Goal: Entertainment & Leisure: Consume media (video, audio)

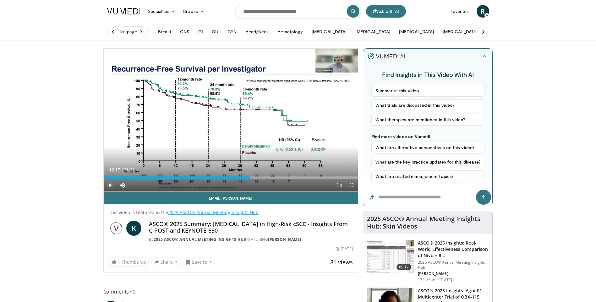
click at [109, 185] on span "Video Player" at bounding box center [110, 185] width 13 height 13
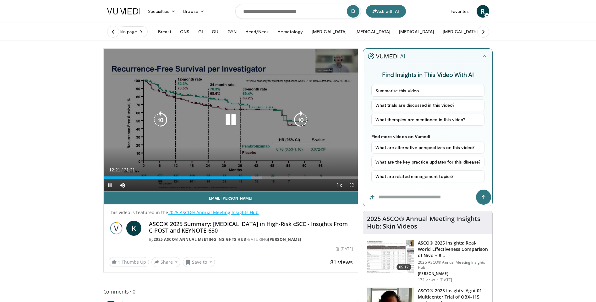
click at [232, 118] on icon "Video Player" at bounding box center [231, 120] width 18 height 18
drag, startPoint x: 351, startPoint y: 186, endPoint x: 353, endPoint y: 209, distance: 23.3
click at [351, 186] on span "Video Player" at bounding box center [351, 185] width 13 height 13
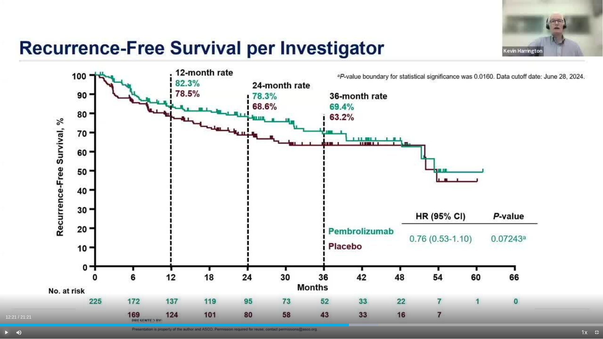
click at [5, 302] on span "Video Player" at bounding box center [6, 332] width 13 height 13
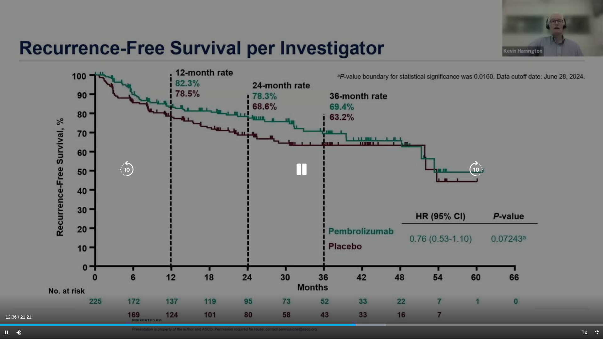
click at [305, 170] on icon "Video Player" at bounding box center [302, 170] width 18 height 18
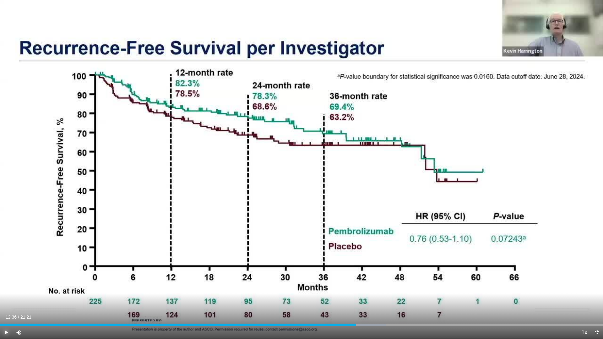
click at [6, 302] on span "Video Player" at bounding box center [6, 332] width 13 height 13
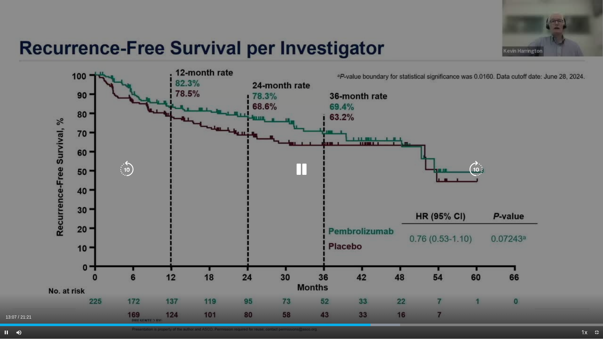
click at [296, 172] on icon "Video Player" at bounding box center [302, 170] width 18 height 18
click at [297, 172] on icon "Video Player" at bounding box center [302, 170] width 18 height 18
click at [129, 170] on icon "Video Player" at bounding box center [127, 170] width 18 height 18
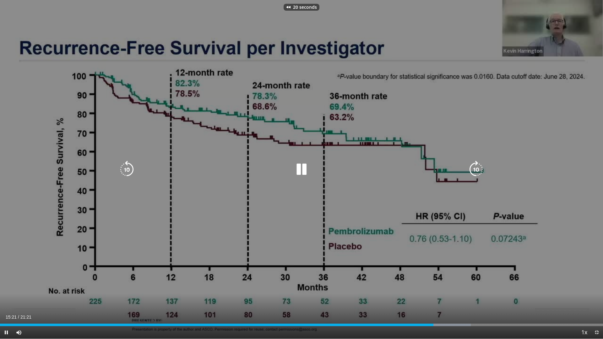
click at [129, 170] on icon "Video Player" at bounding box center [127, 170] width 18 height 18
click at [129, 169] on icon "Video Player" at bounding box center [127, 170] width 18 height 18
click at [125, 170] on icon "Video Player" at bounding box center [127, 170] width 18 height 18
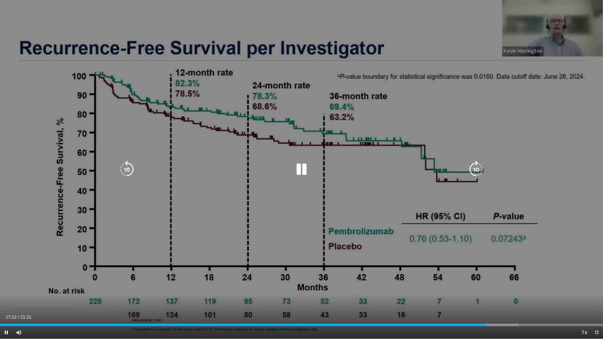
click at [478, 171] on icon "Video Player" at bounding box center [477, 170] width 18 height 18
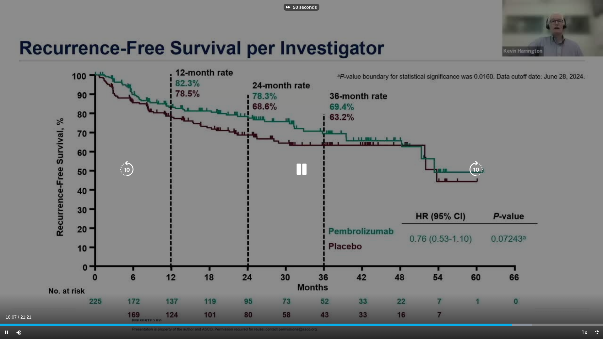
click at [131, 166] on icon "Video Player" at bounding box center [127, 170] width 18 height 18
click at [473, 167] on icon "Video Player" at bounding box center [477, 170] width 18 height 18
click at [473, 171] on icon "Video Player" at bounding box center [477, 170] width 18 height 18
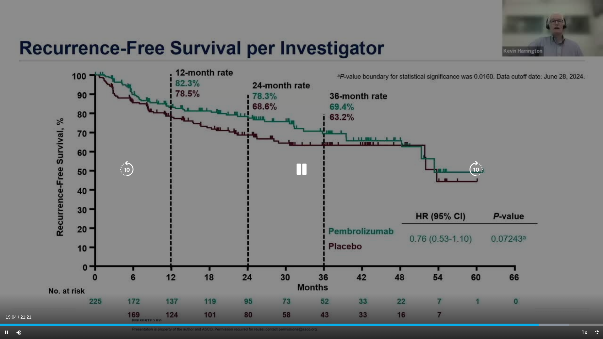
click at [479, 167] on icon "Video Player" at bounding box center [477, 170] width 18 height 18
click at [474, 169] on icon "Video Player" at bounding box center [477, 170] width 18 height 18
click at [477, 170] on icon "Video Player" at bounding box center [477, 170] width 18 height 18
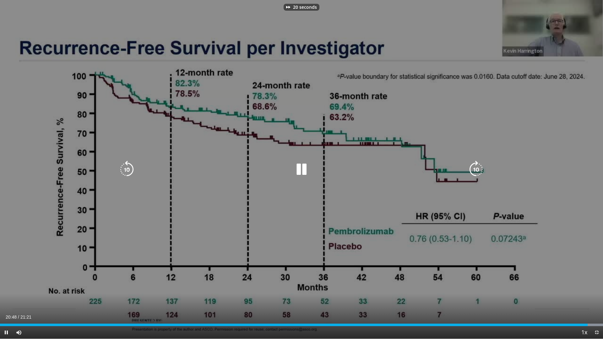
click at [477, 170] on icon "Video Player" at bounding box center [477, 170] width 18 height 18
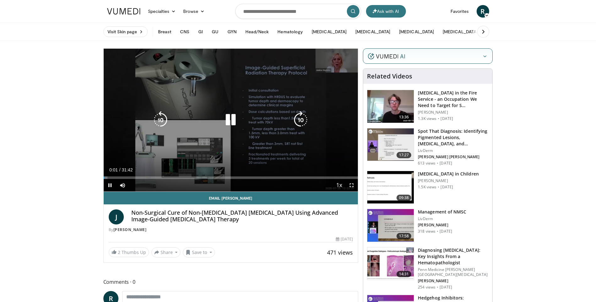
click at [229, 120] on icon "Video Player" at bounding box center [231, 120] width 18 height 18
